Goal: Information Seeking & Learning: Learn about a topic

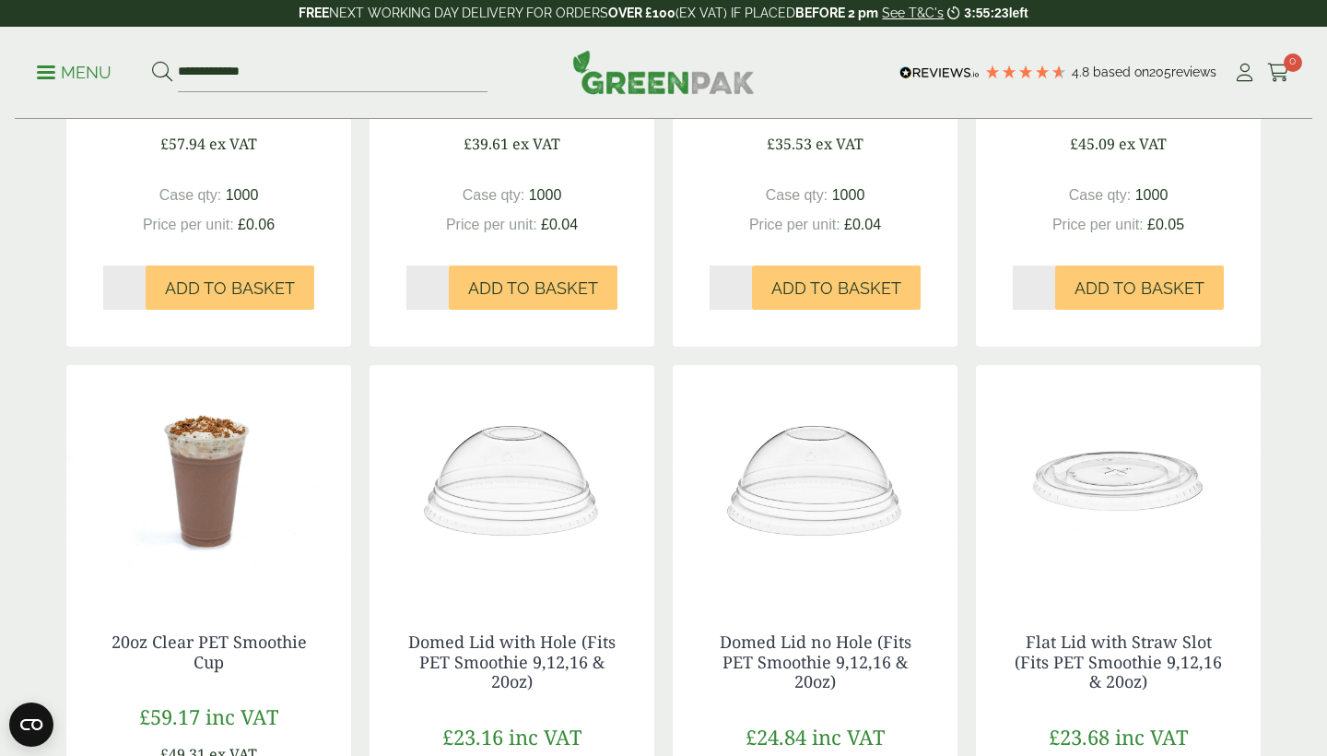
scroll to position [849, 0]
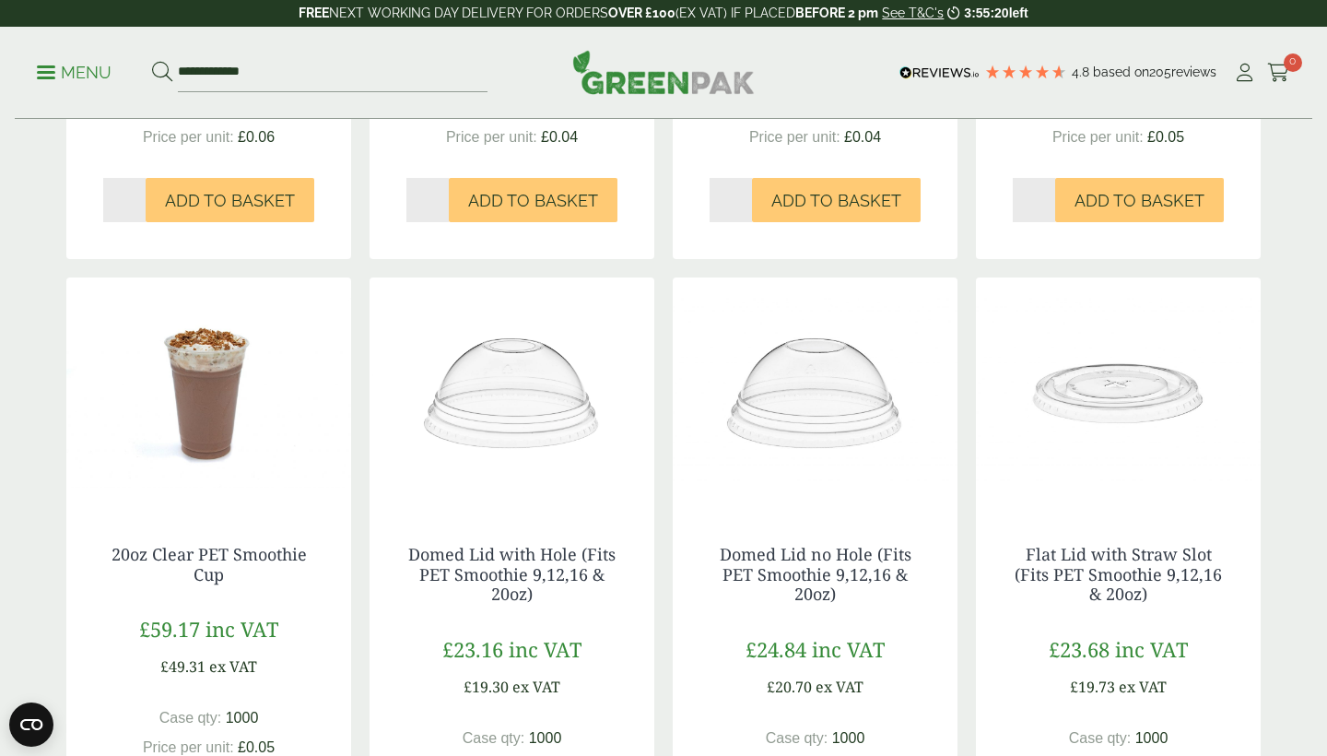
click at [1125, 450] on img at bounding box center [1118, 392] width 285 height 230
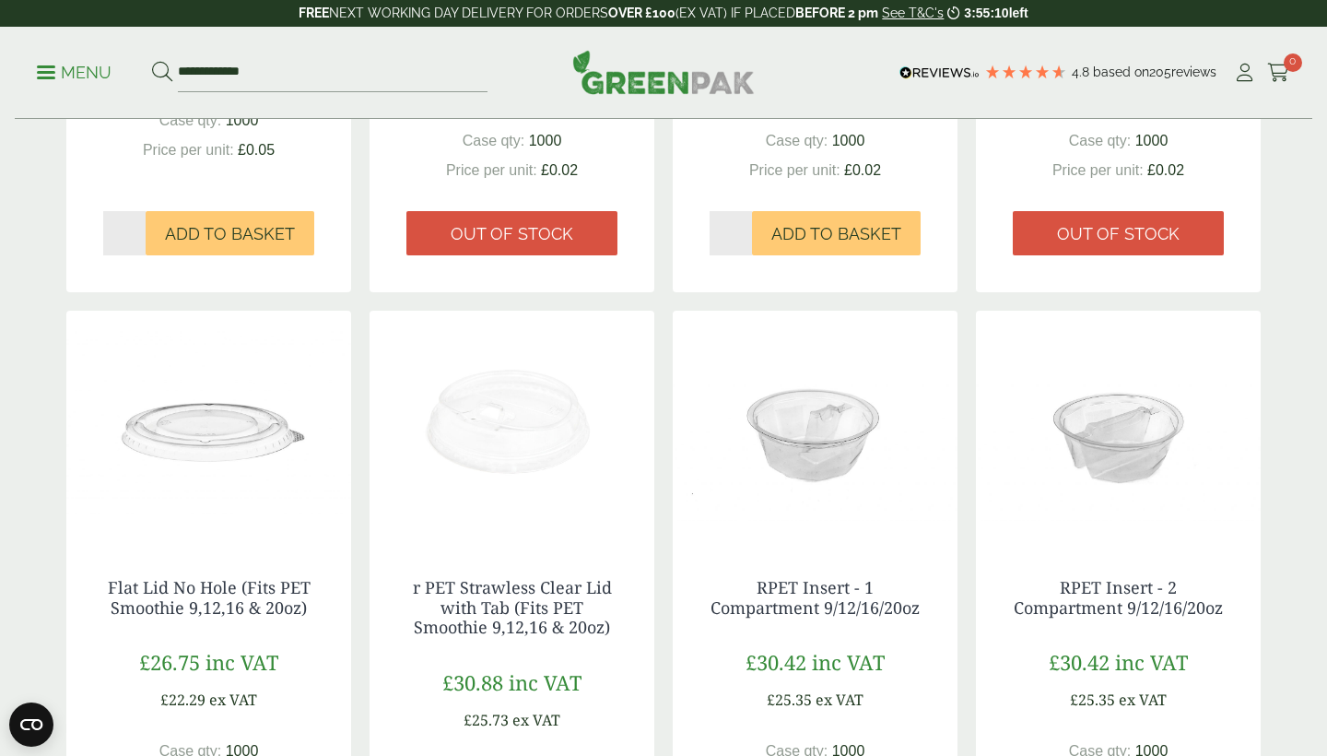
scroll to position [1485, 0]
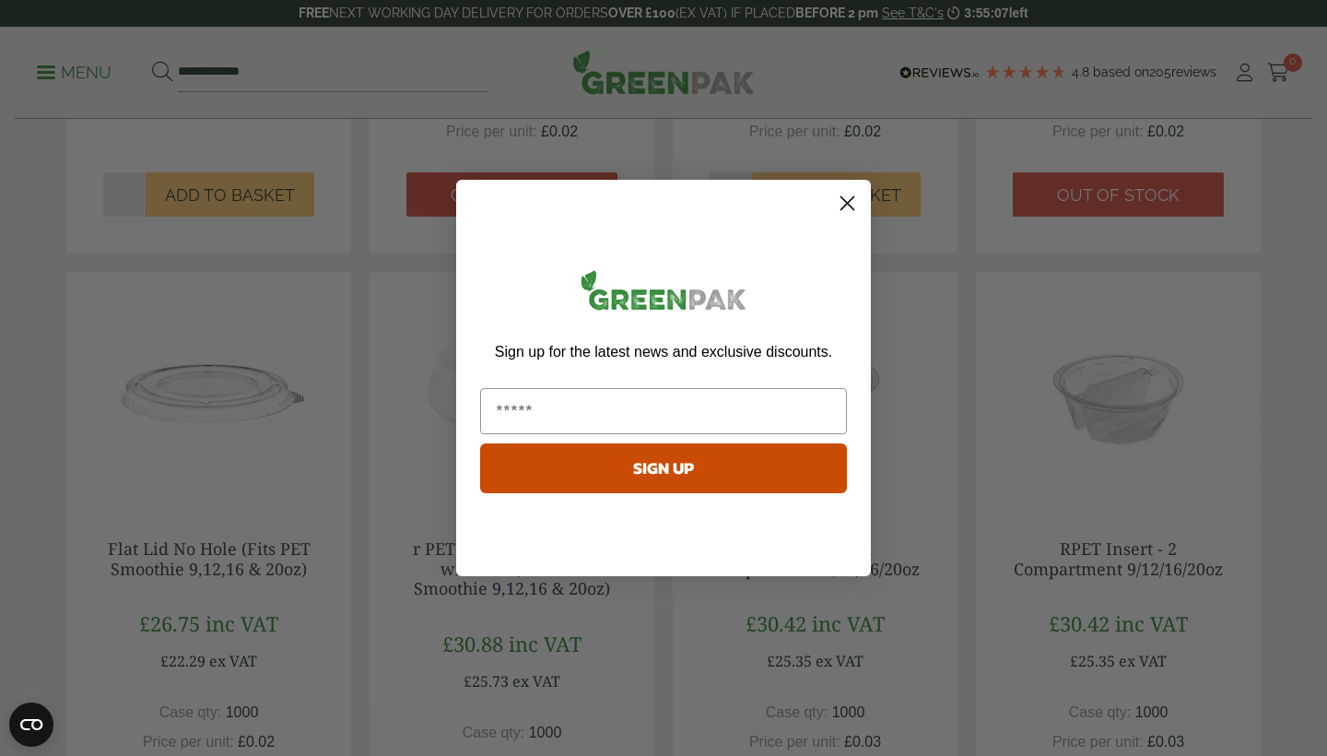
click at [851, 202] on circle "Close dialog" at bounding box center [847, 203] width 30 height 30
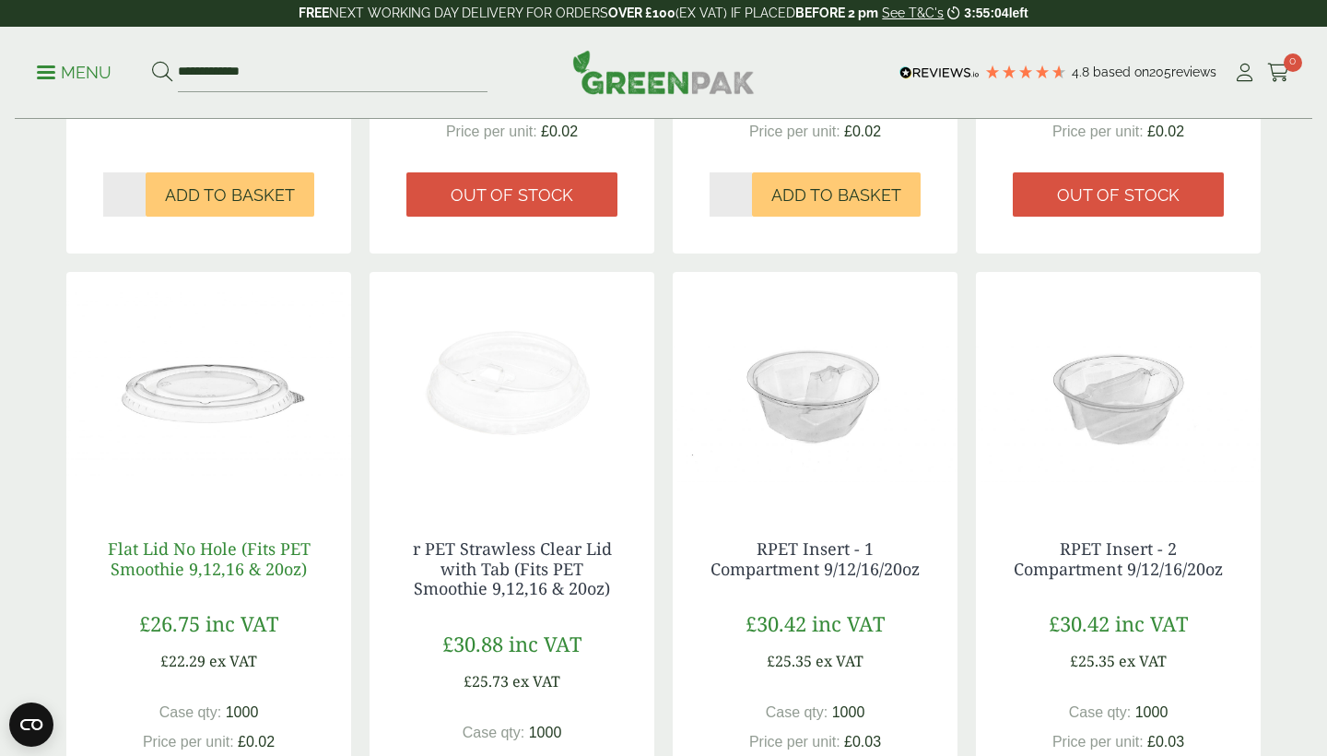
click at [179, 555] on link "Flat Lid No Hole (Fits PET Smoothie 9,12,16 & 20oz)" at bounding box center [209, 558] width 203 height 42
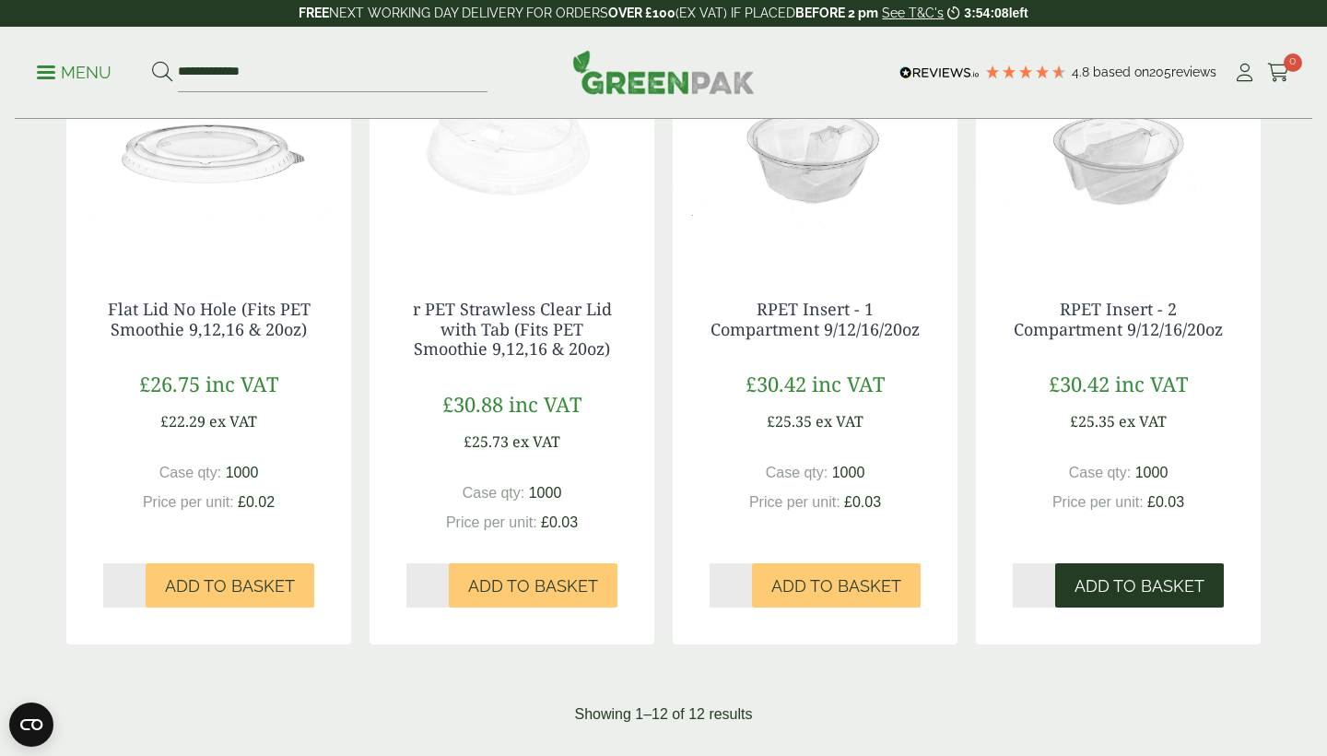
scroll to position [1716, 0]
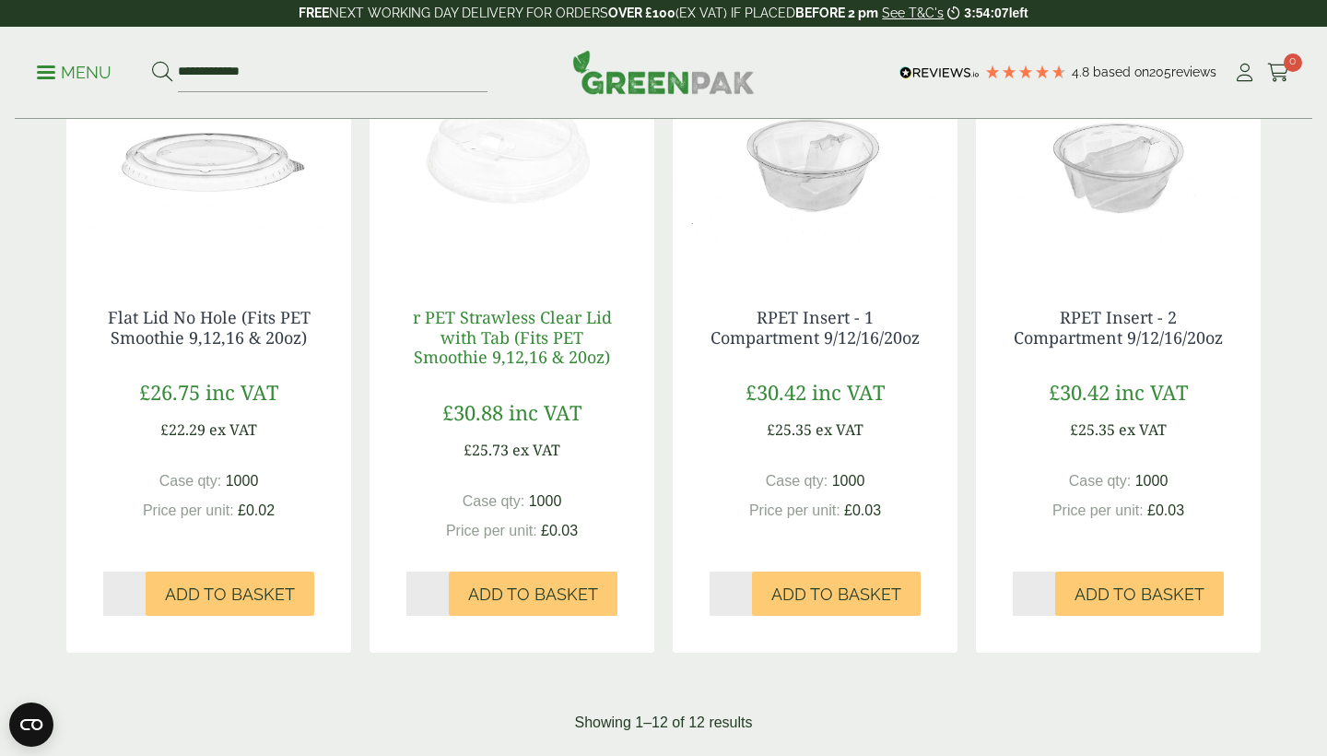
click at [574, 329] on link "r PET Strawless Clear Lid with Tab (Fits PET Smoothie 9,12,16 & 20oz)" at bounding box center [512, 337] width 199 height 62
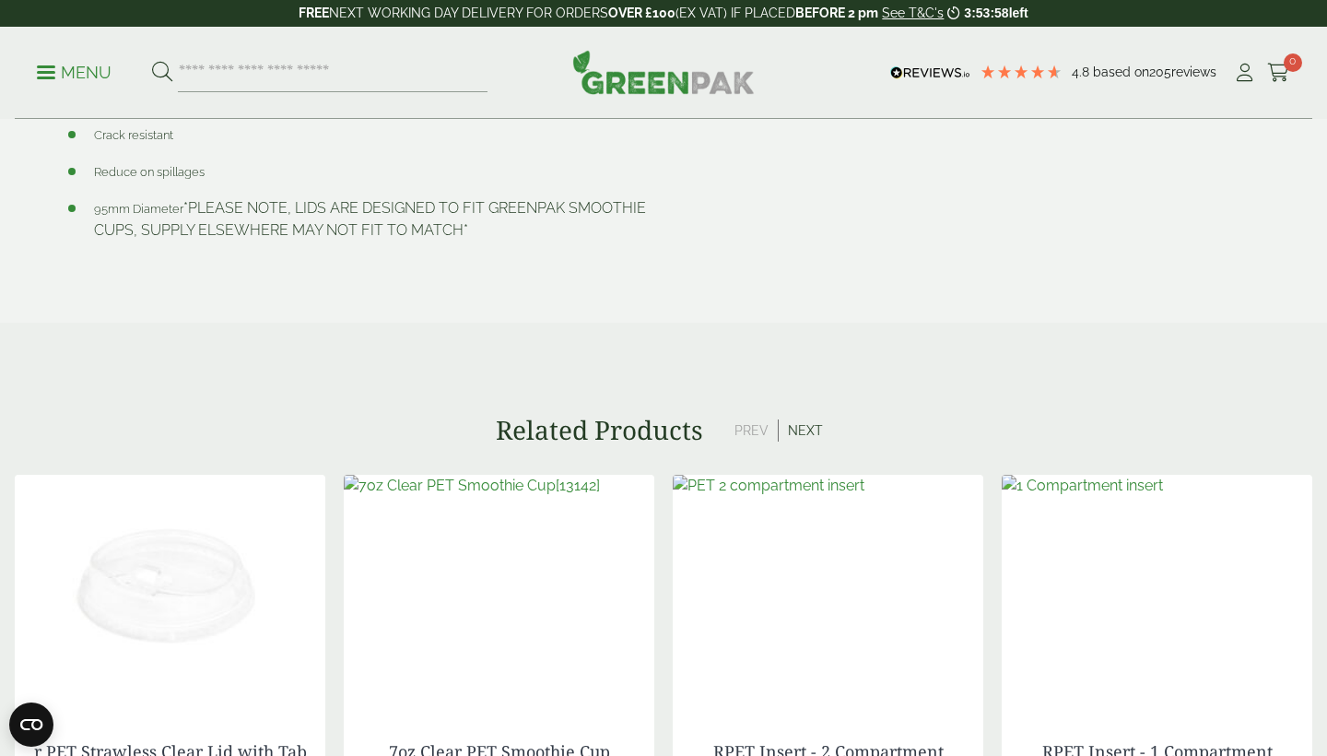
scroll to position [1484, 0]
